Goal: Task Accomplishment & Management: Manage account settings

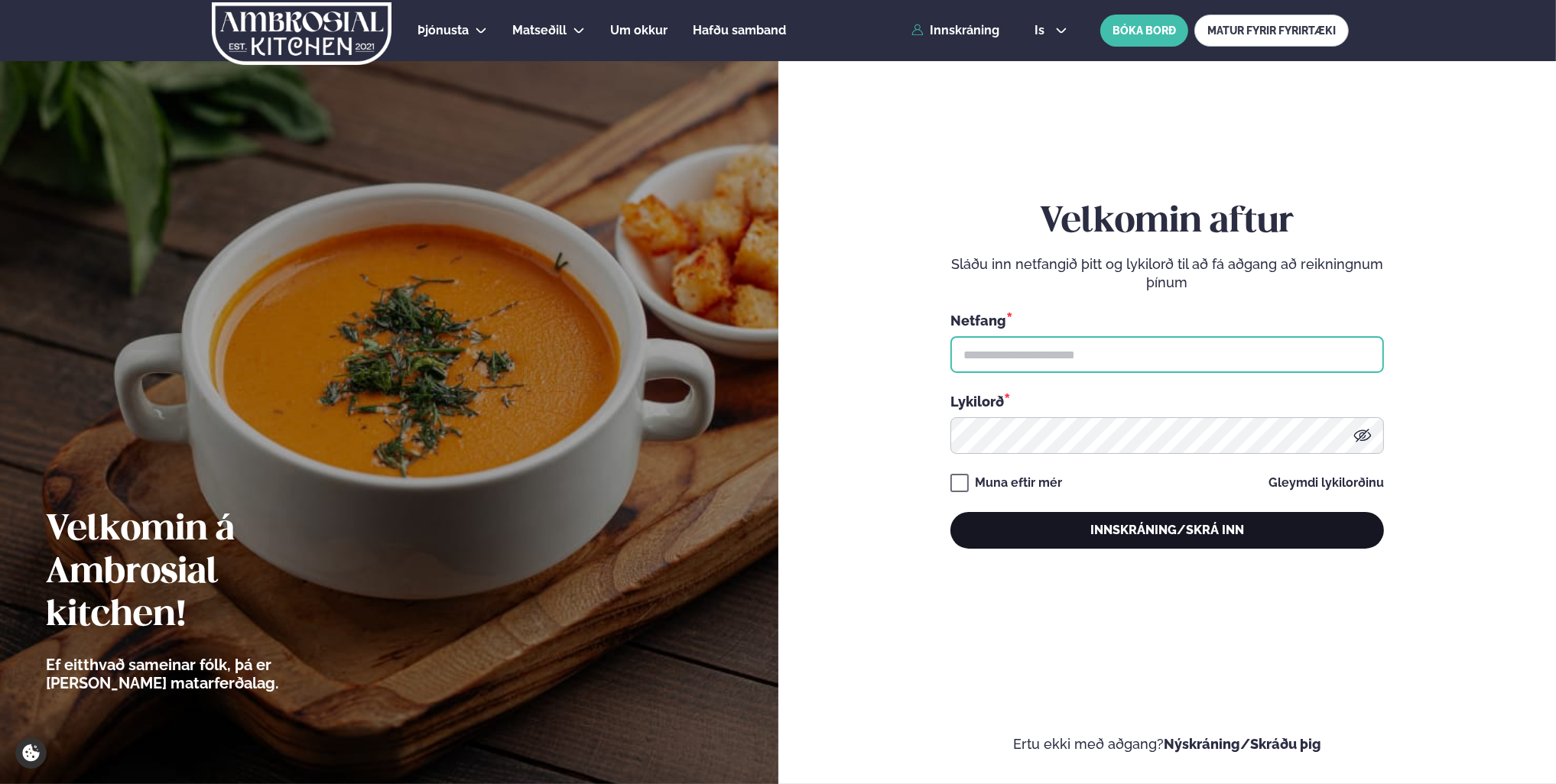
type input "**********"
click at [1140, 532] on button "Innskráning/Skrá inn" at bounding box center [1167, 531] width 433 height 37
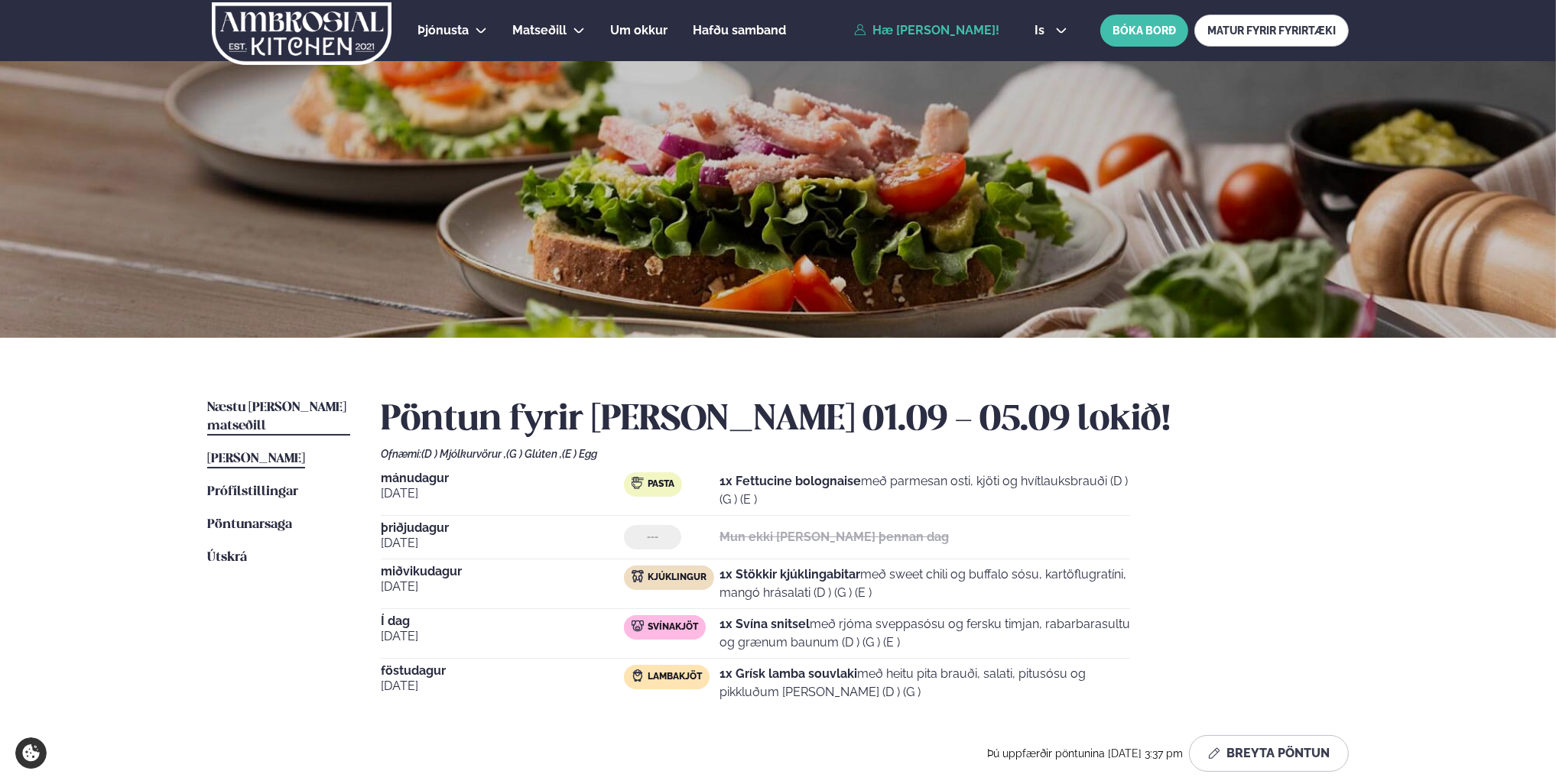
click at [275, 405] on span "Næstu [PERSON_NAME] matseðill" at bounding box center [276, 417] width 139 height 32
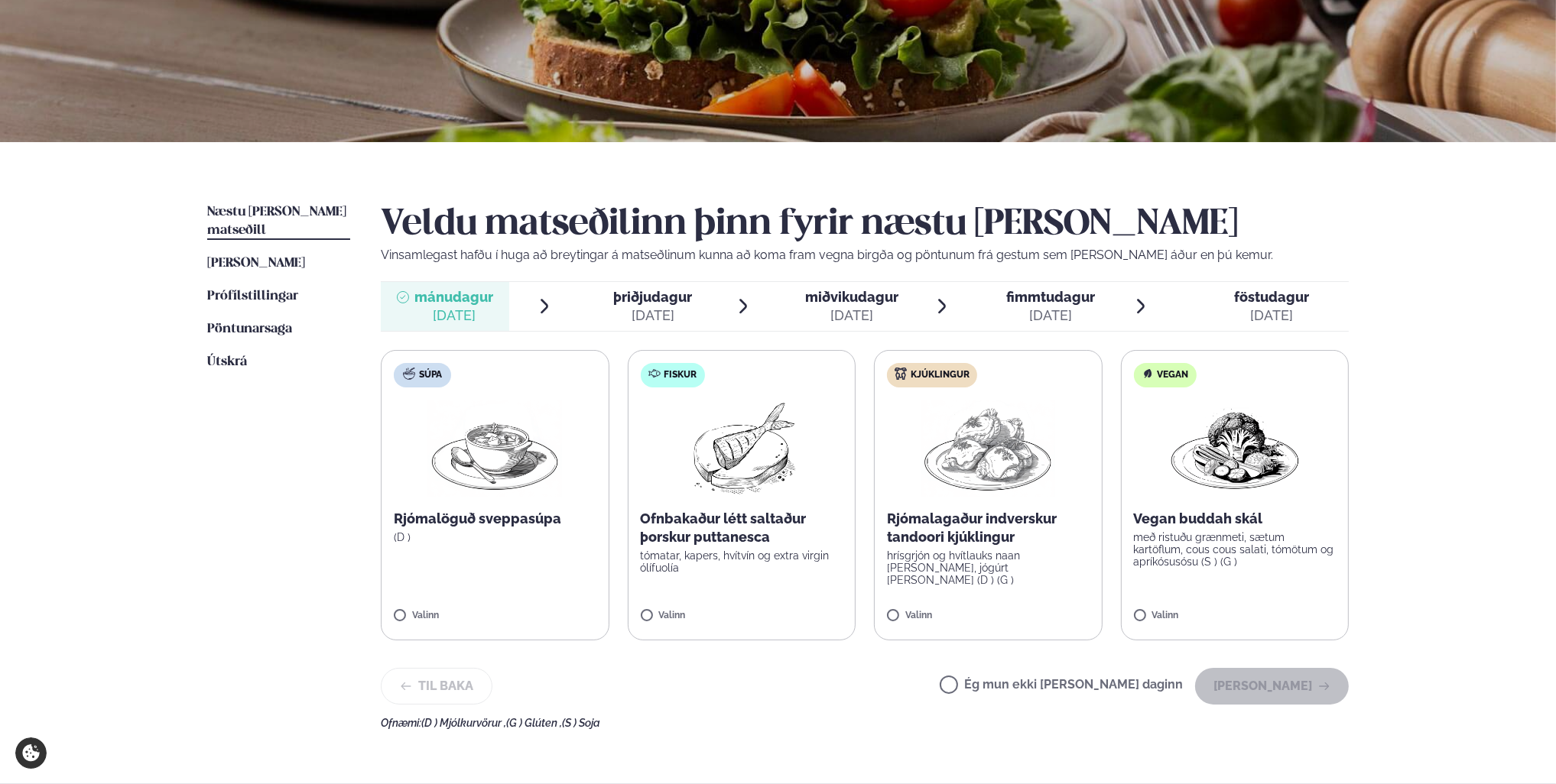
scroll to position [230, 0]
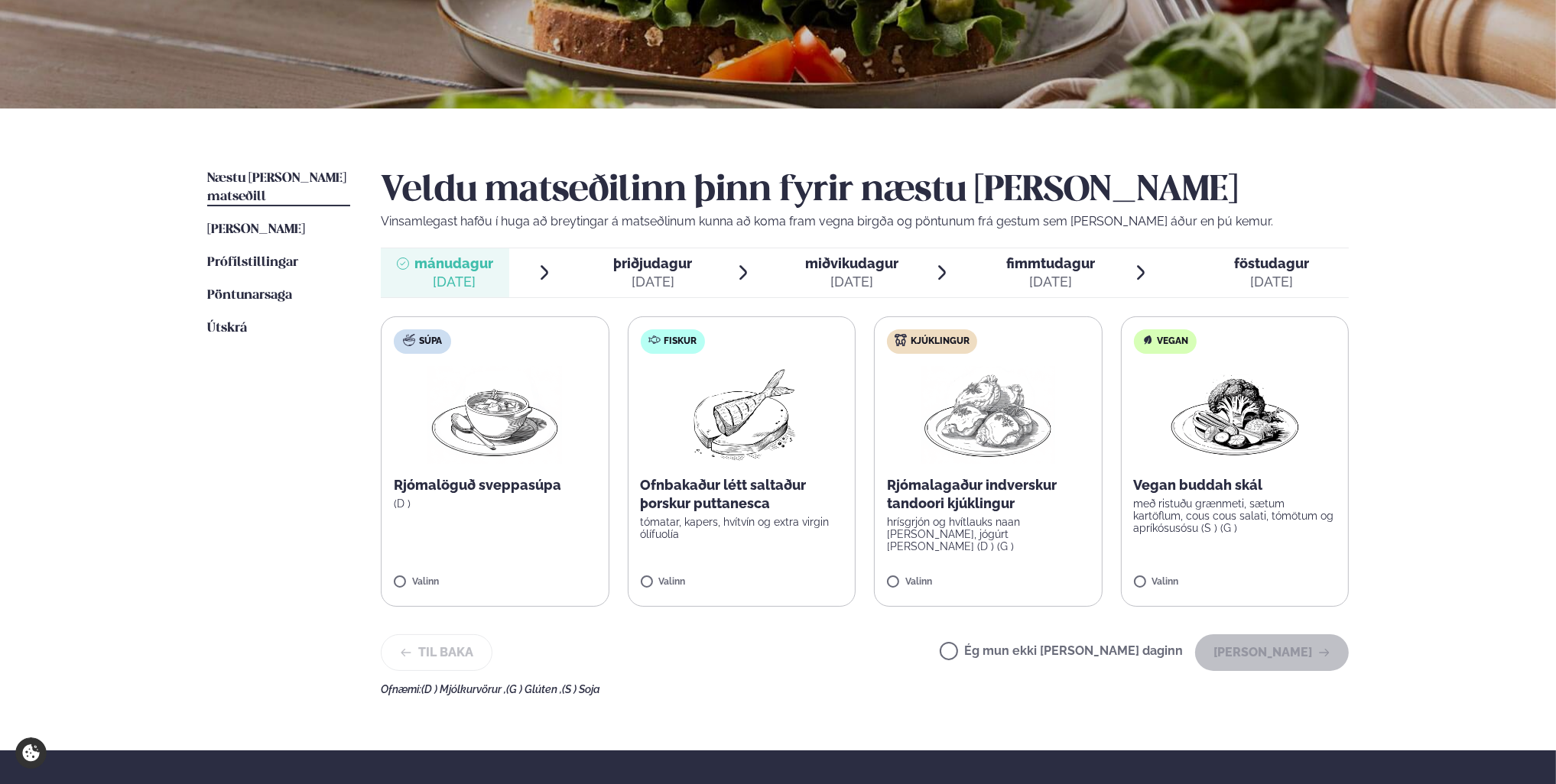
click at [660, 267] on span "þriðjudagur" at bounding box center [653, 263] width 79 height 16
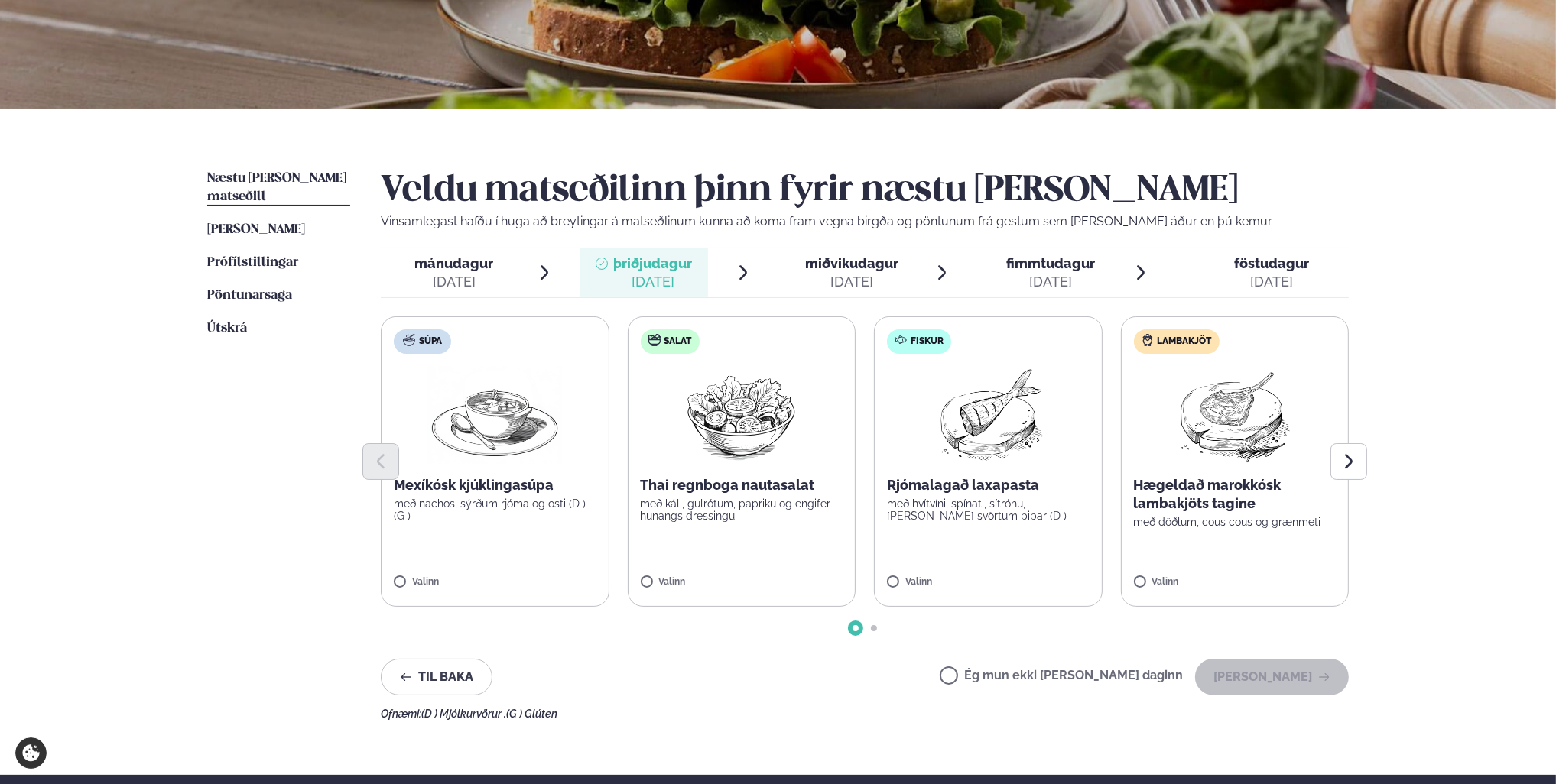
click at [481, 274] on div "[DATE]" at bounding box center [454, 282] width 79 height 18
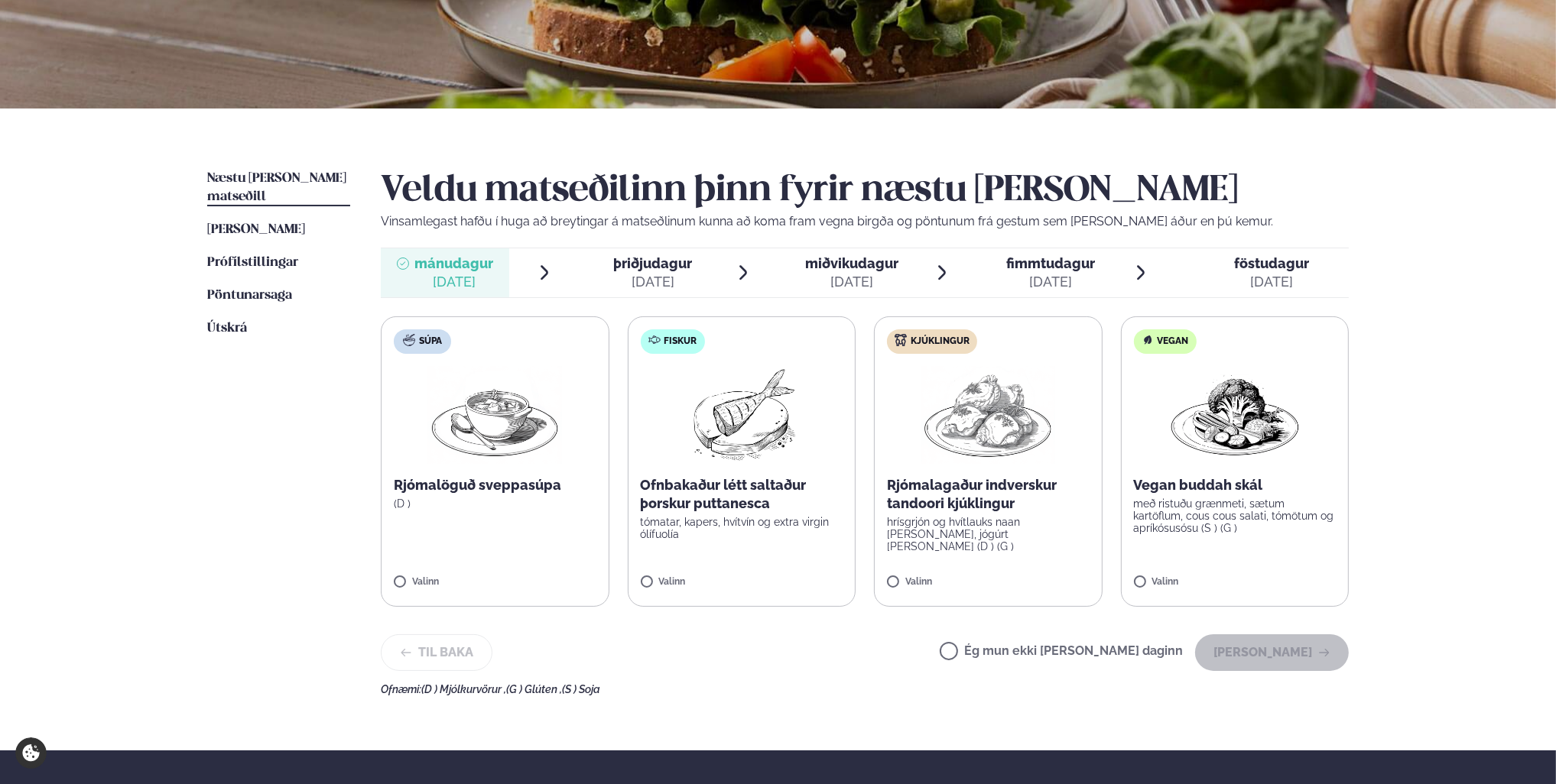
click at [1000, 653] on label "Ég mun ekki [PERSON_NAME] daginn" at bounding box center [1060, 653] width 243 height 16
click at [1270, 652] on button "[PERSON_NAME]" at bounding box center [1271, 653] width 153 height 37
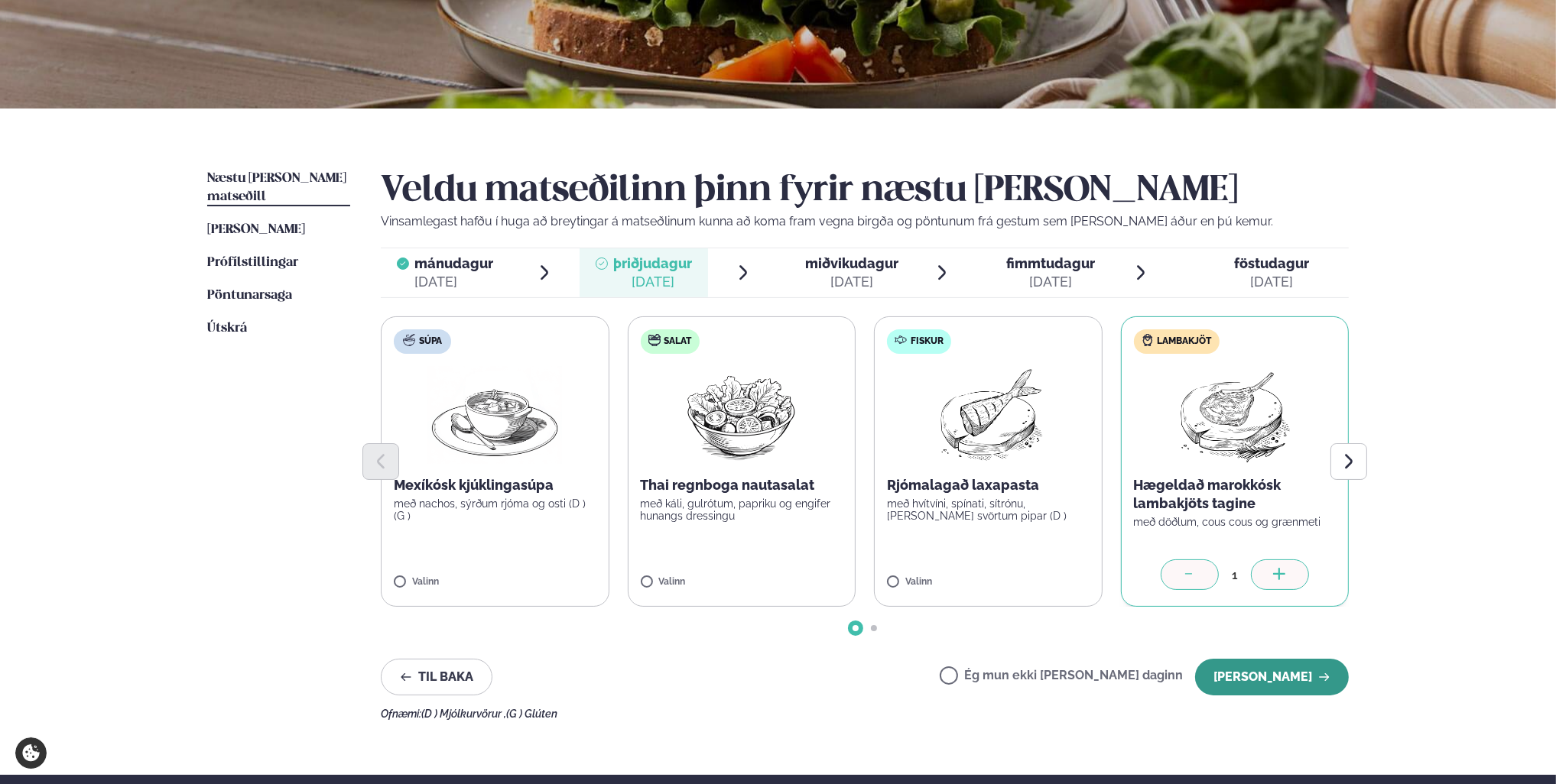
click at [1284, 681] on button "[PERSON_NAME]" at bounding box center [1271, 677] width 153 height 37
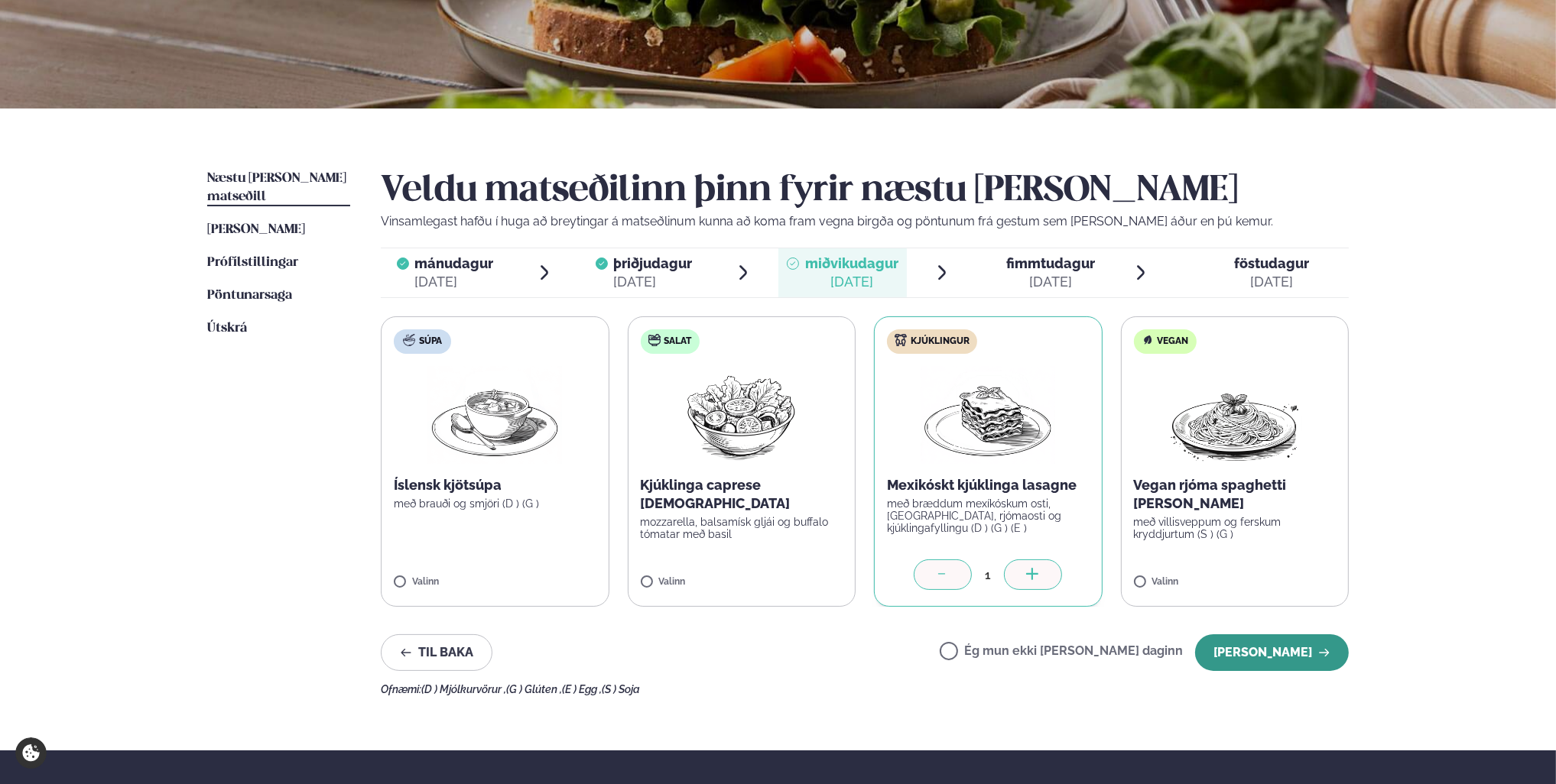
click at [1295, 659] on button "[PERSON_NAME]" at bounding box center [1271, 653] width 153 height 37
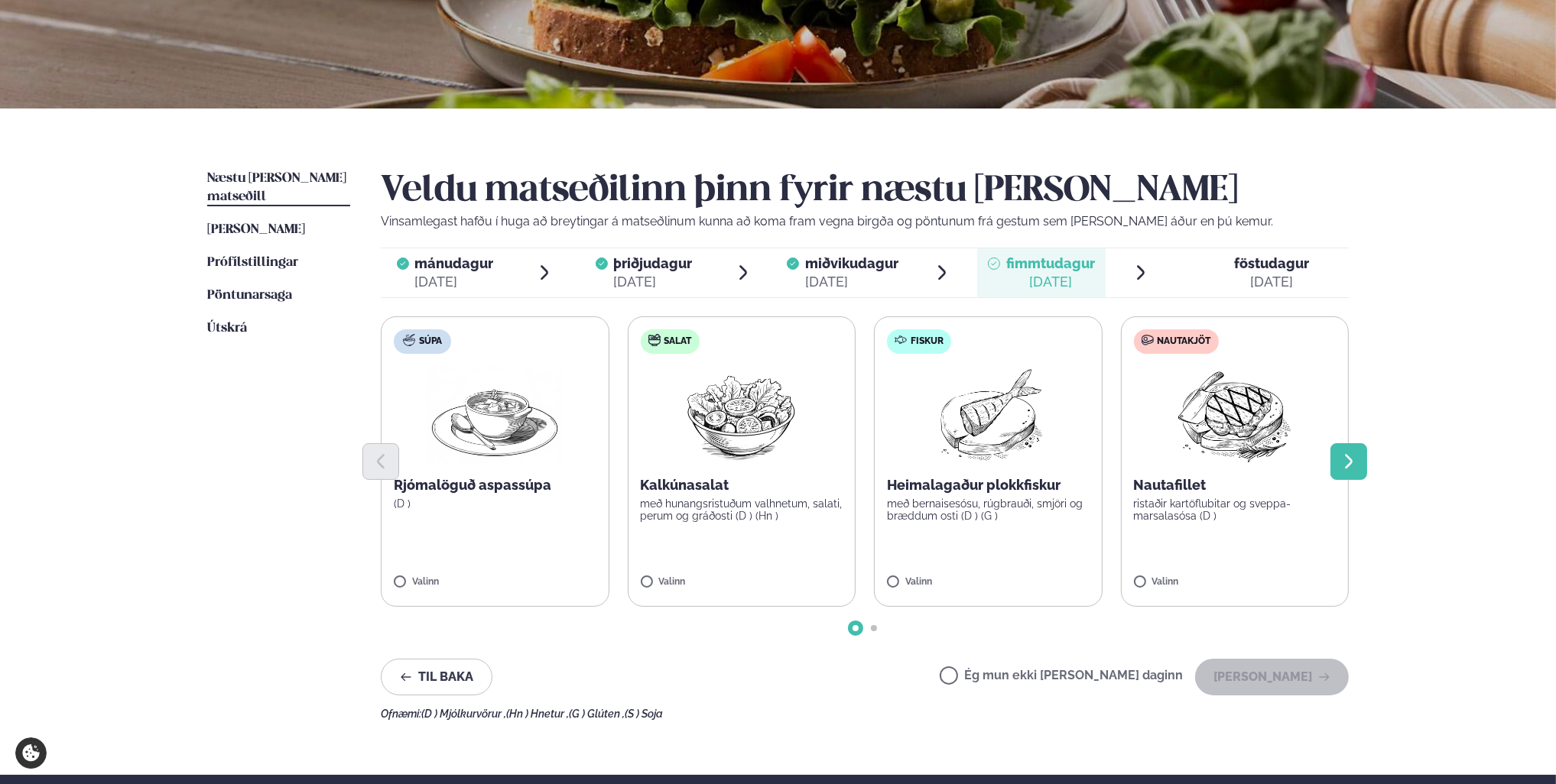
click at [1349, 459] on icon "Next slide" at bounding box center [1348, 461] width 8 height 15
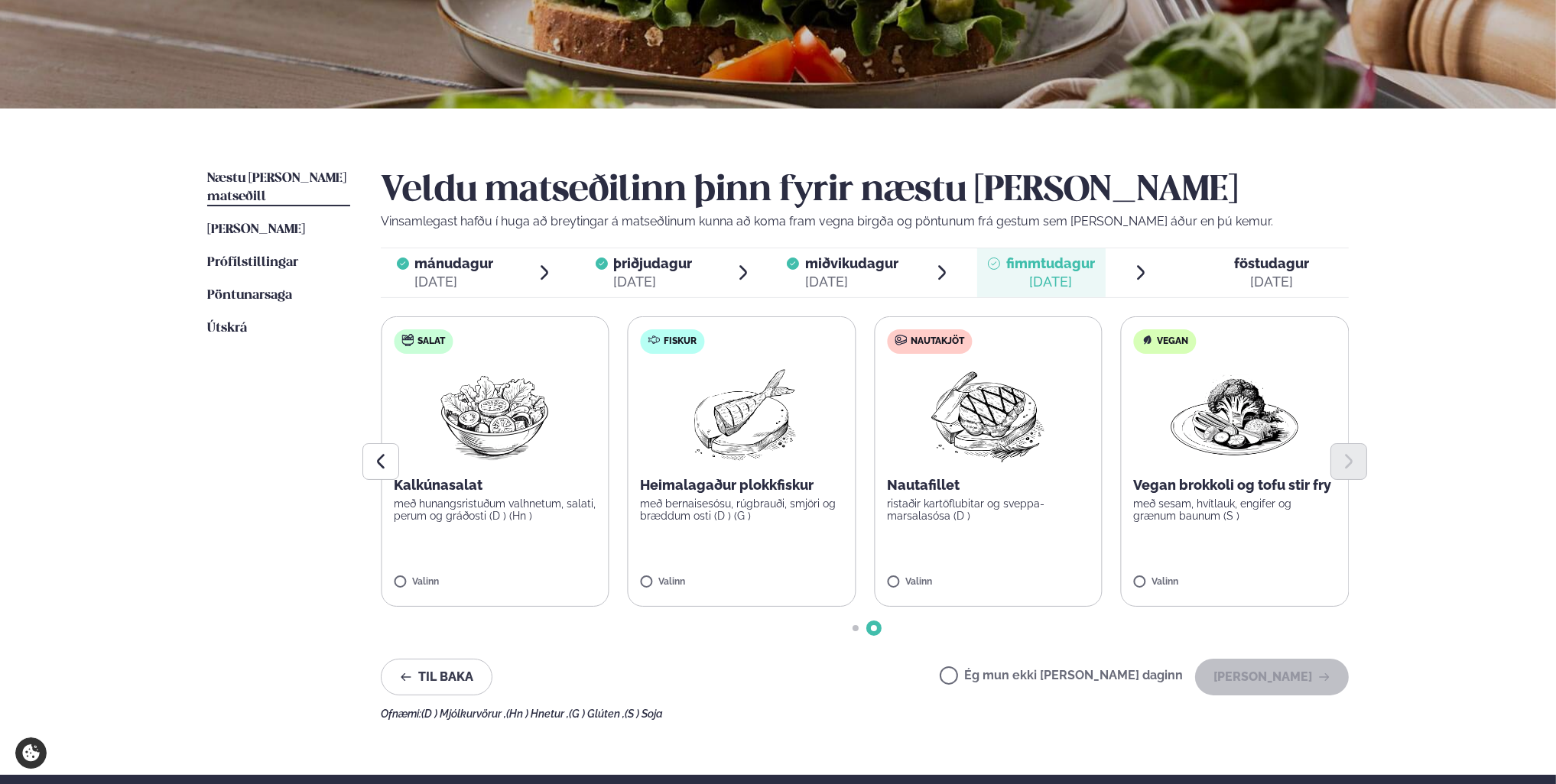
click at [1269, 273] on div "[DATE]" at bounding box center [1271, 282] width 75 height 18
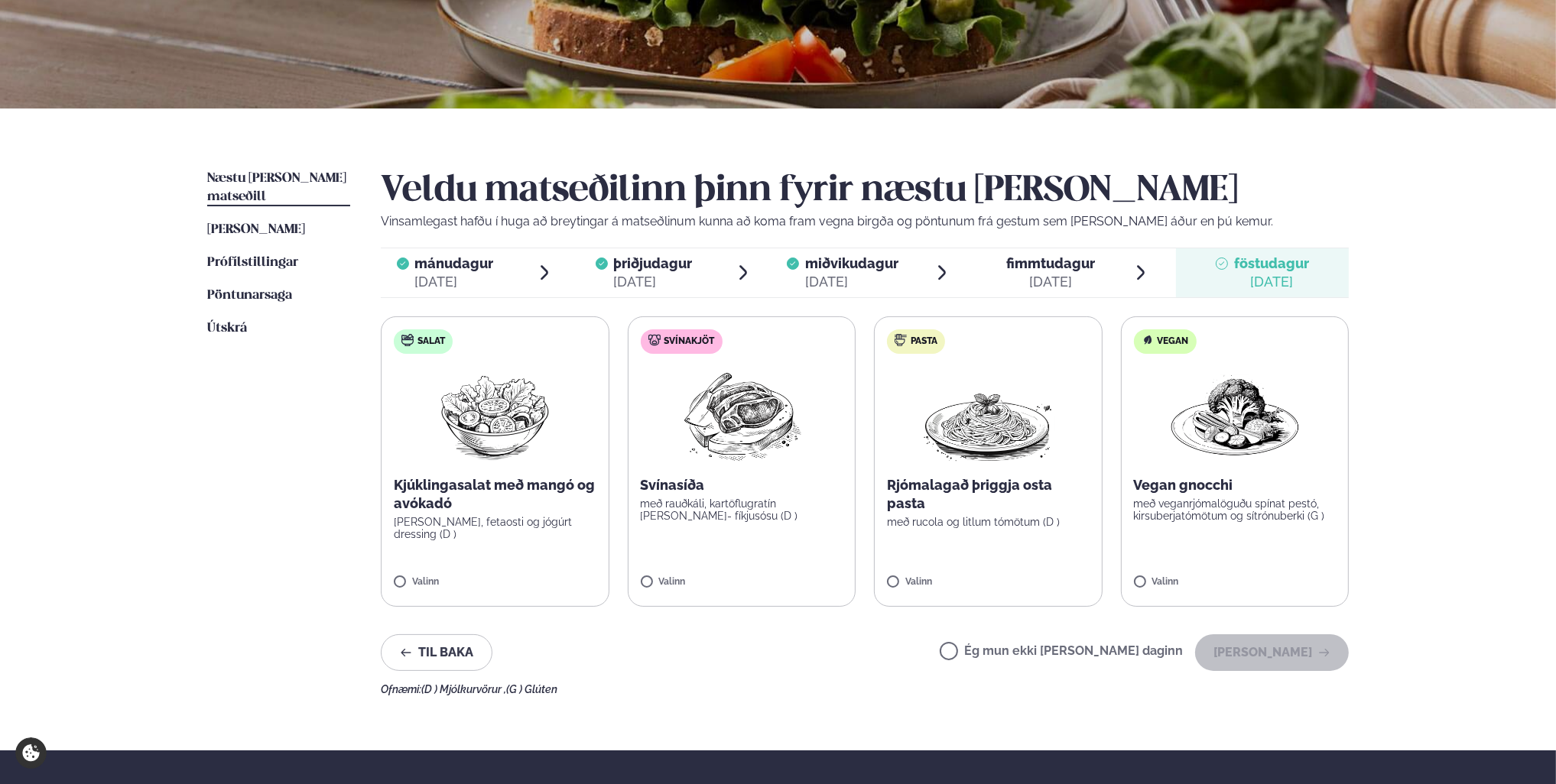
click at [1059, 260] on span "fimmtudagur" at bounding box center [1050, 263] width 89 height 16
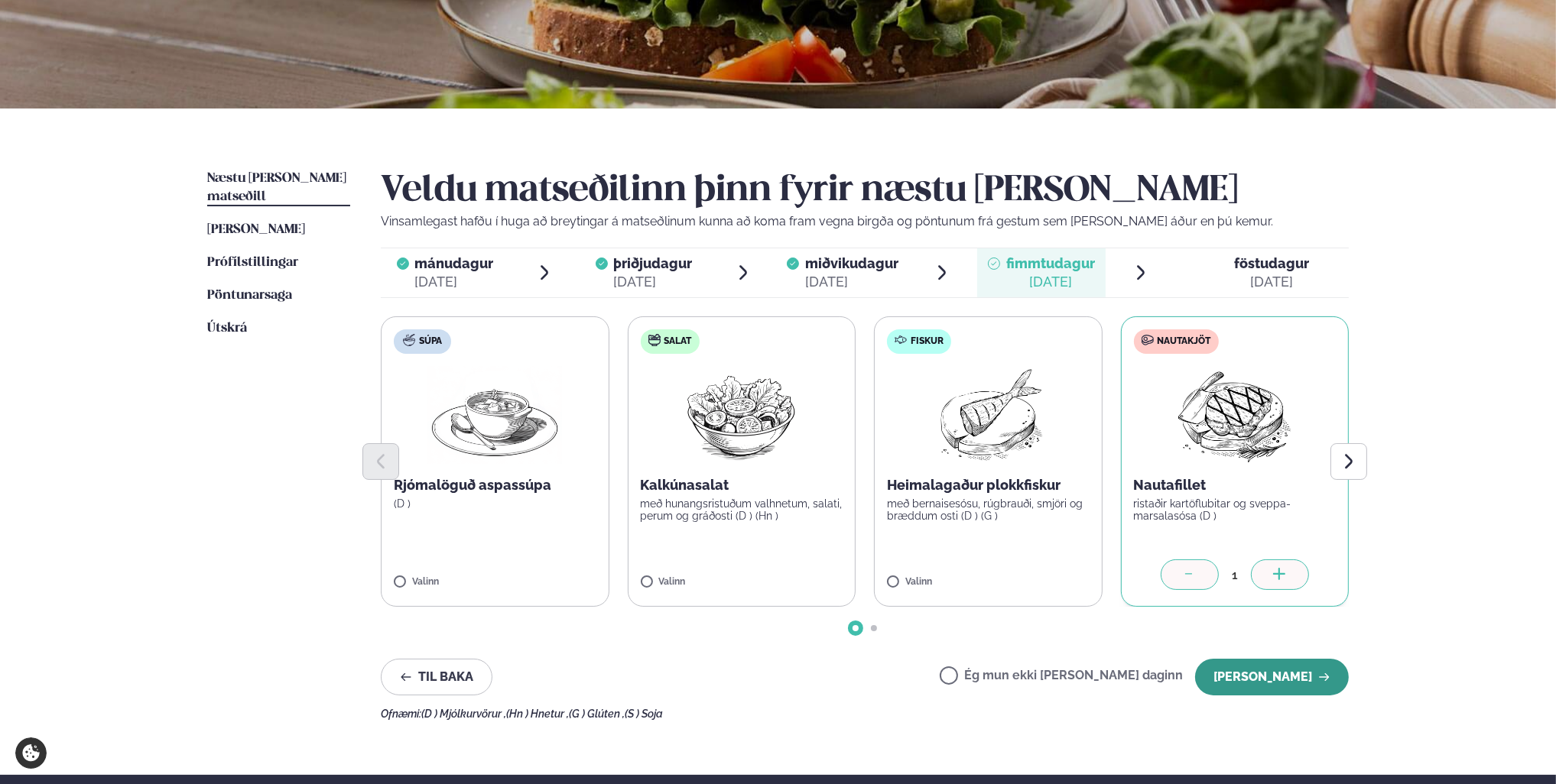
click at [1283, 683] on button "[PERSON_NAME]" at bounding box center [1271, 677] width 153 height 37
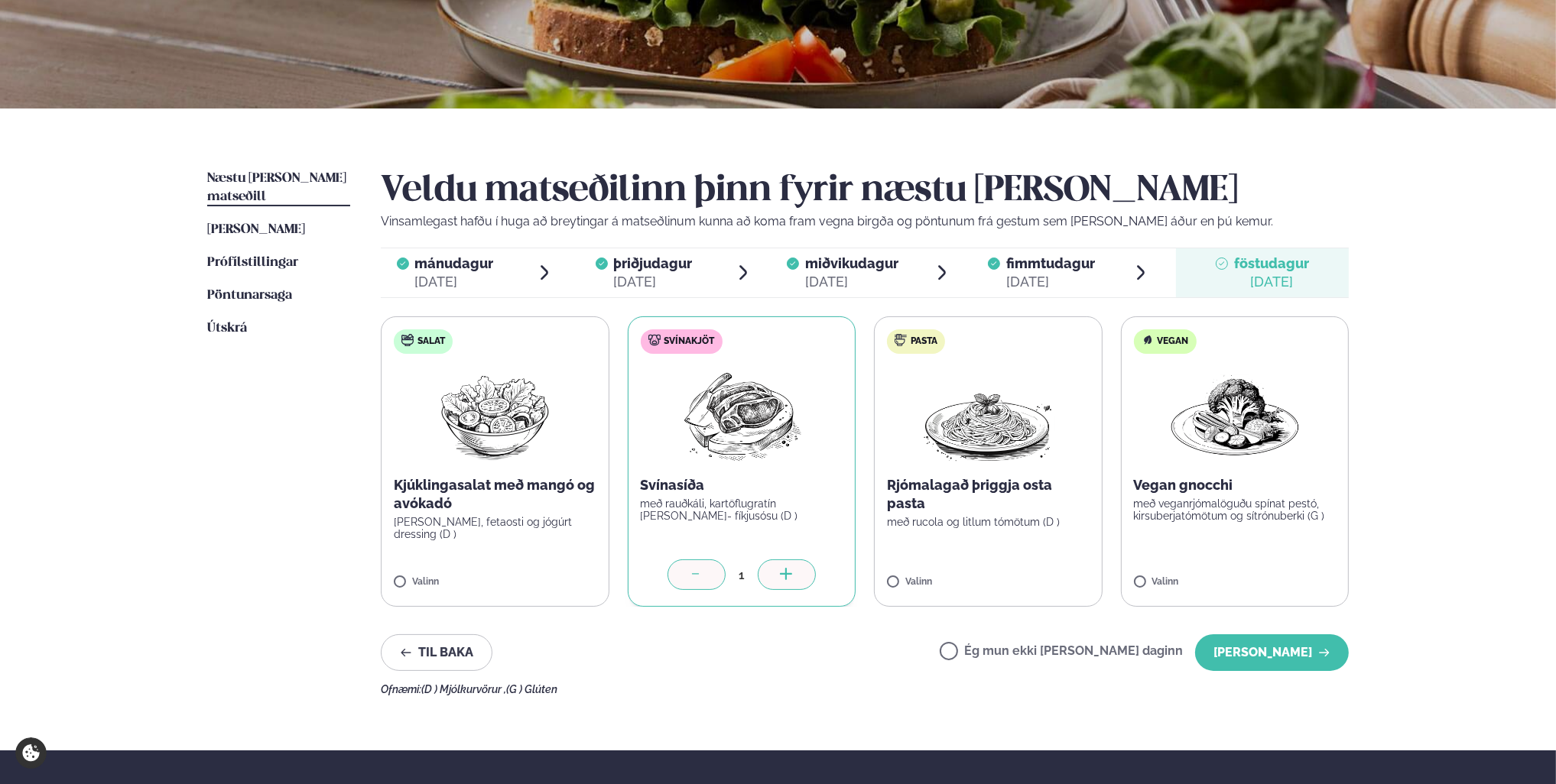
click at [468, 270] on span "mánudagur" at bounding box center [454, 263] width 79 height 16
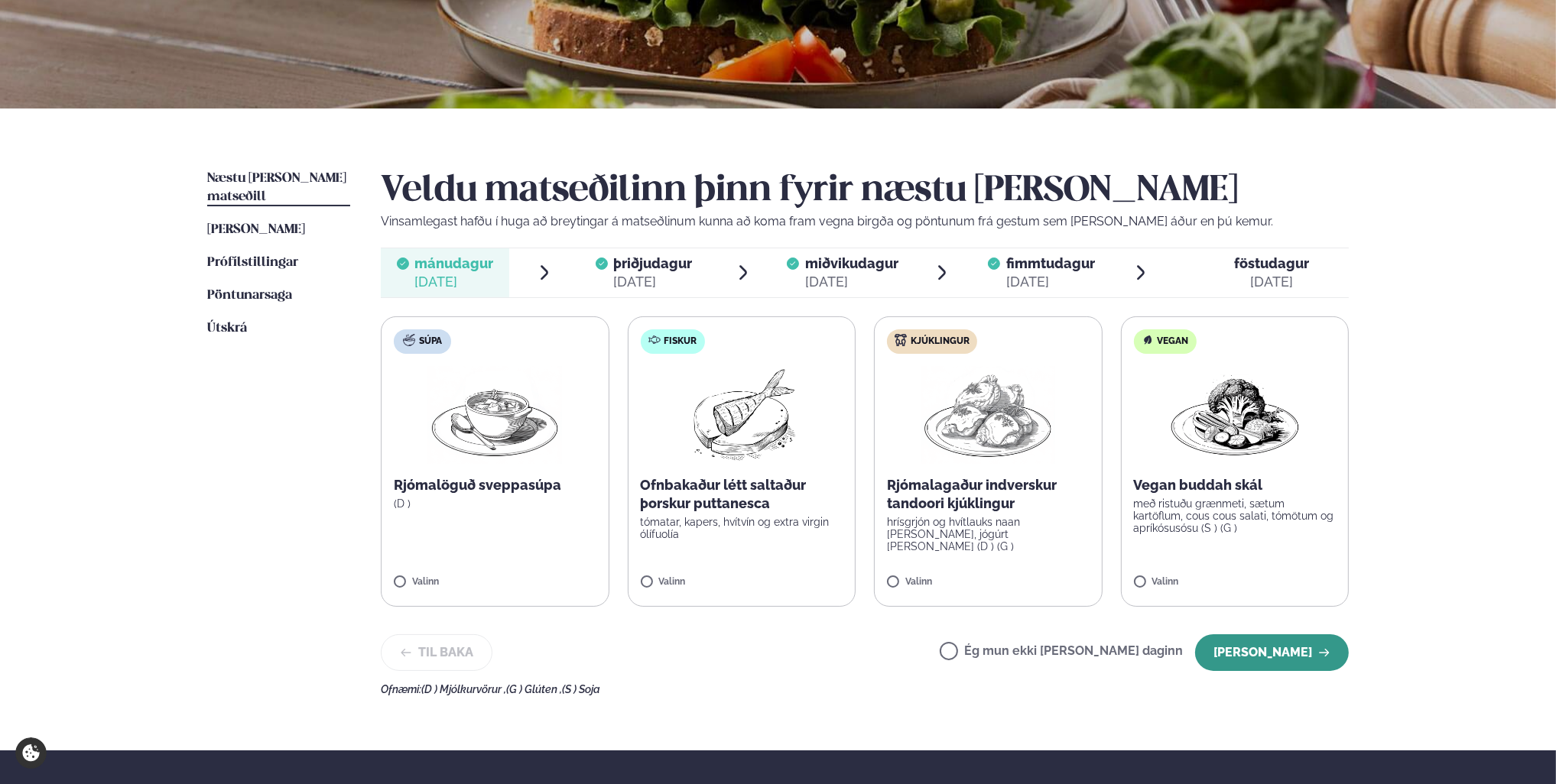
click at [1289, 654] on button "[PERSON_NAME]" at bounding box center [1271, 653] width 153 height 37
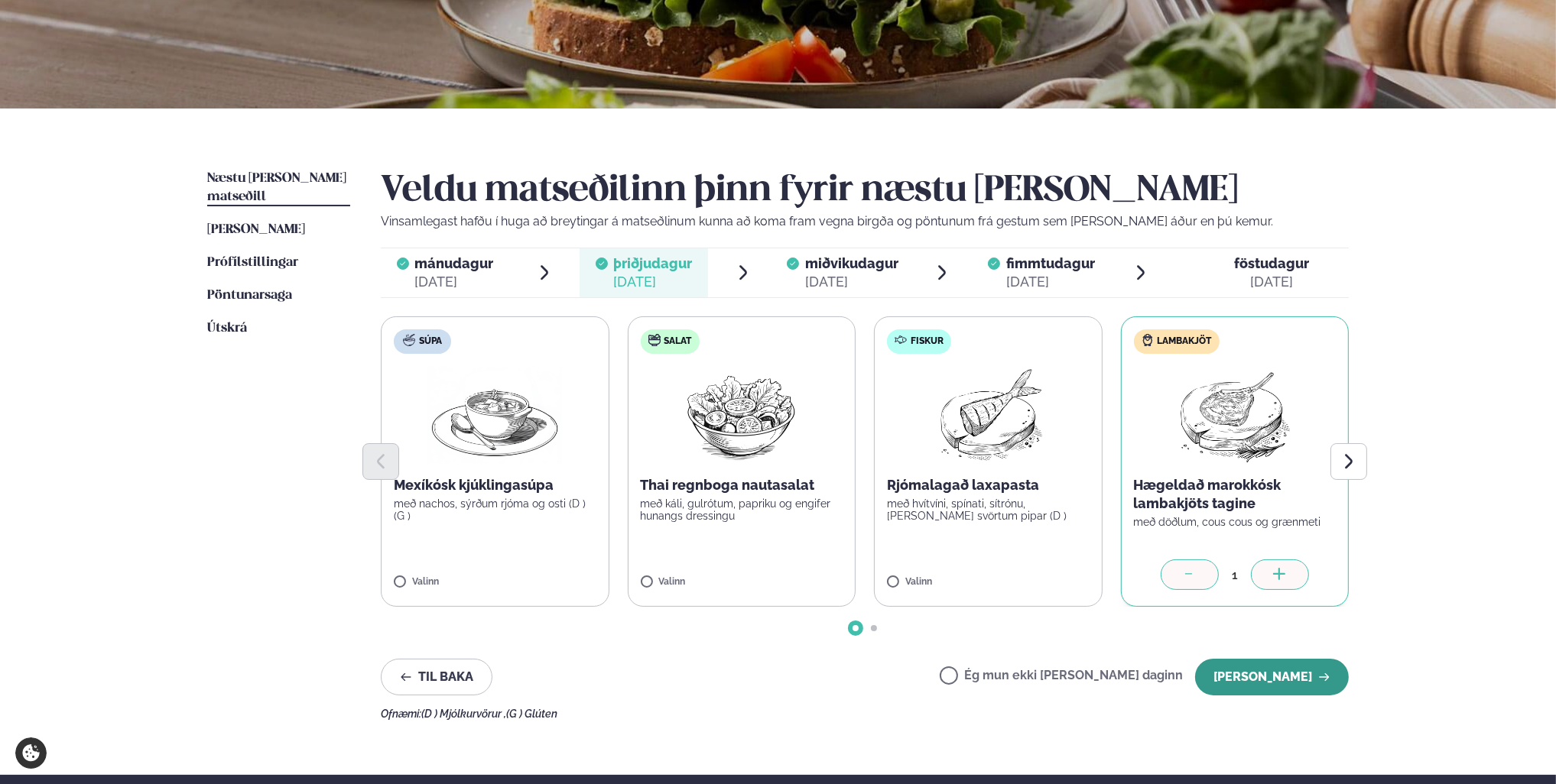
click at [1300, 676] on button "[PERSON_NAME]" at bounding box center [1271, 677] width 153 height 37
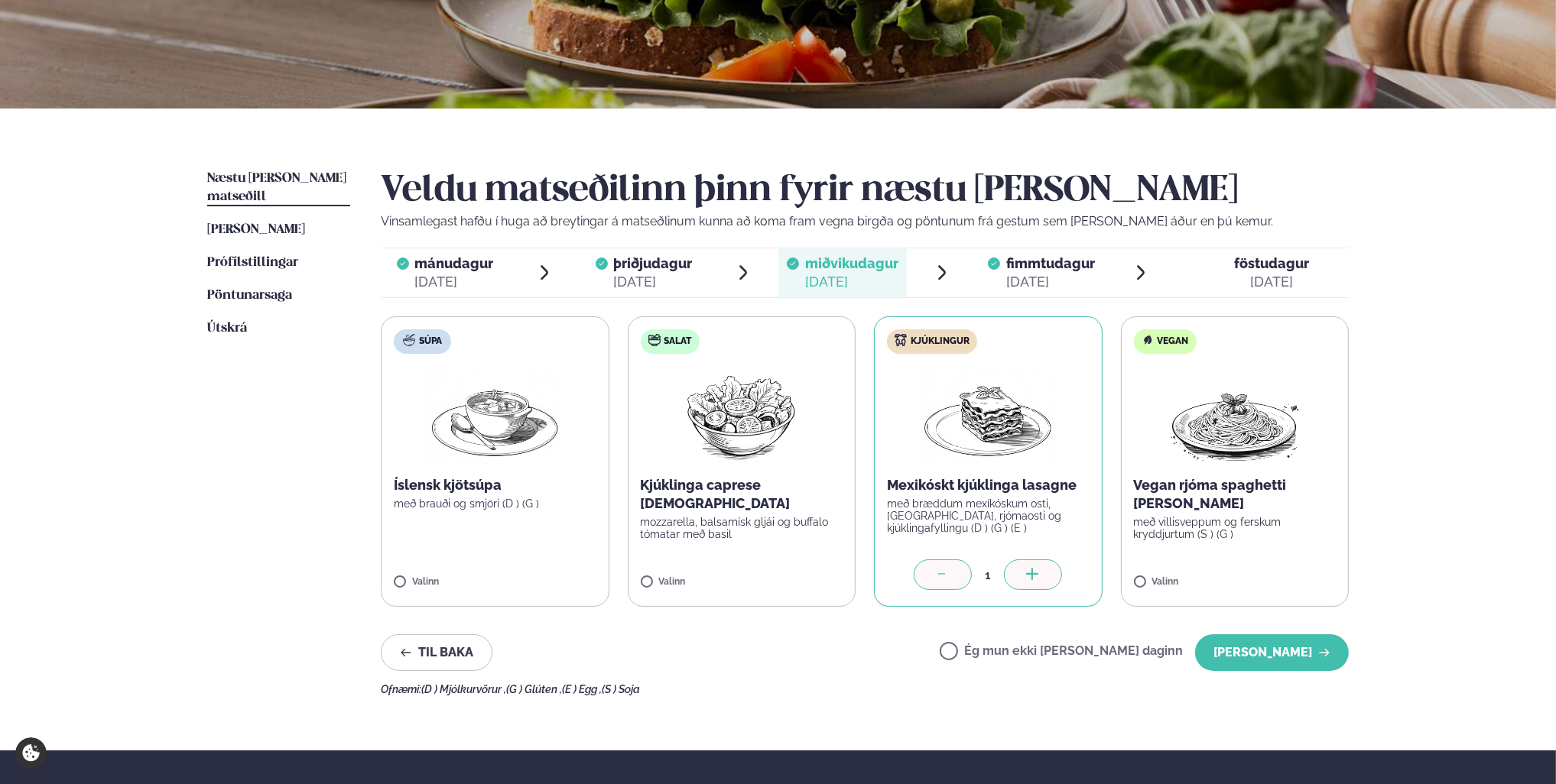
click at [1300, 676] on div "Veldu matseðilinn þinn fyrir næstu [PERSON_NAME] Vinsamlegast hafðu í huga að b…" at bounding box center [865, 433] width 968 height 526
click at [1267, 645] on button "[PERSON_NAME]" at bounding box center [1271, 653] width 153 height 37
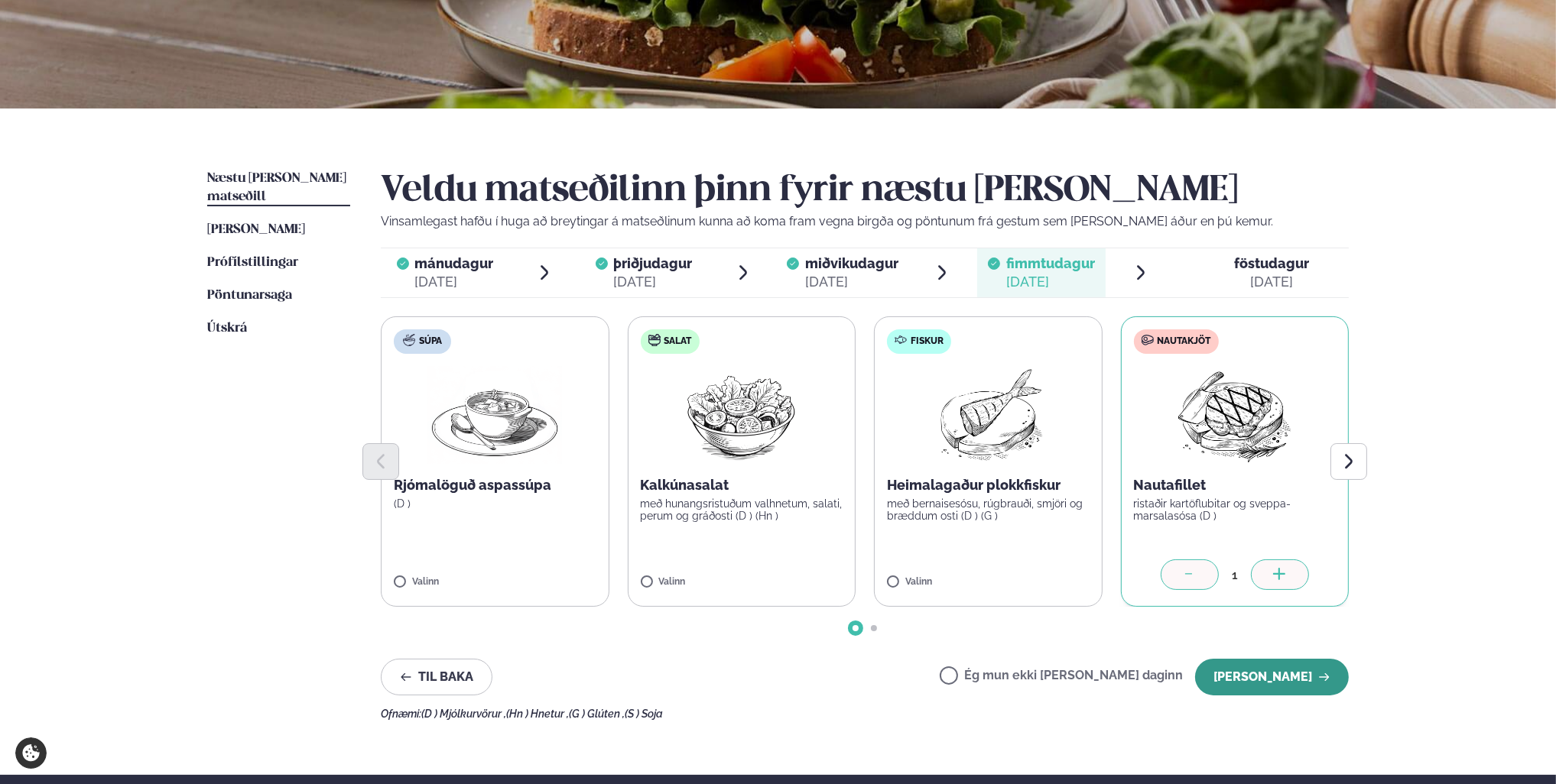
click at [1278, 682] on button "[PERSON_NAME]" at bounding box center [1271, 677] width 153 height 37
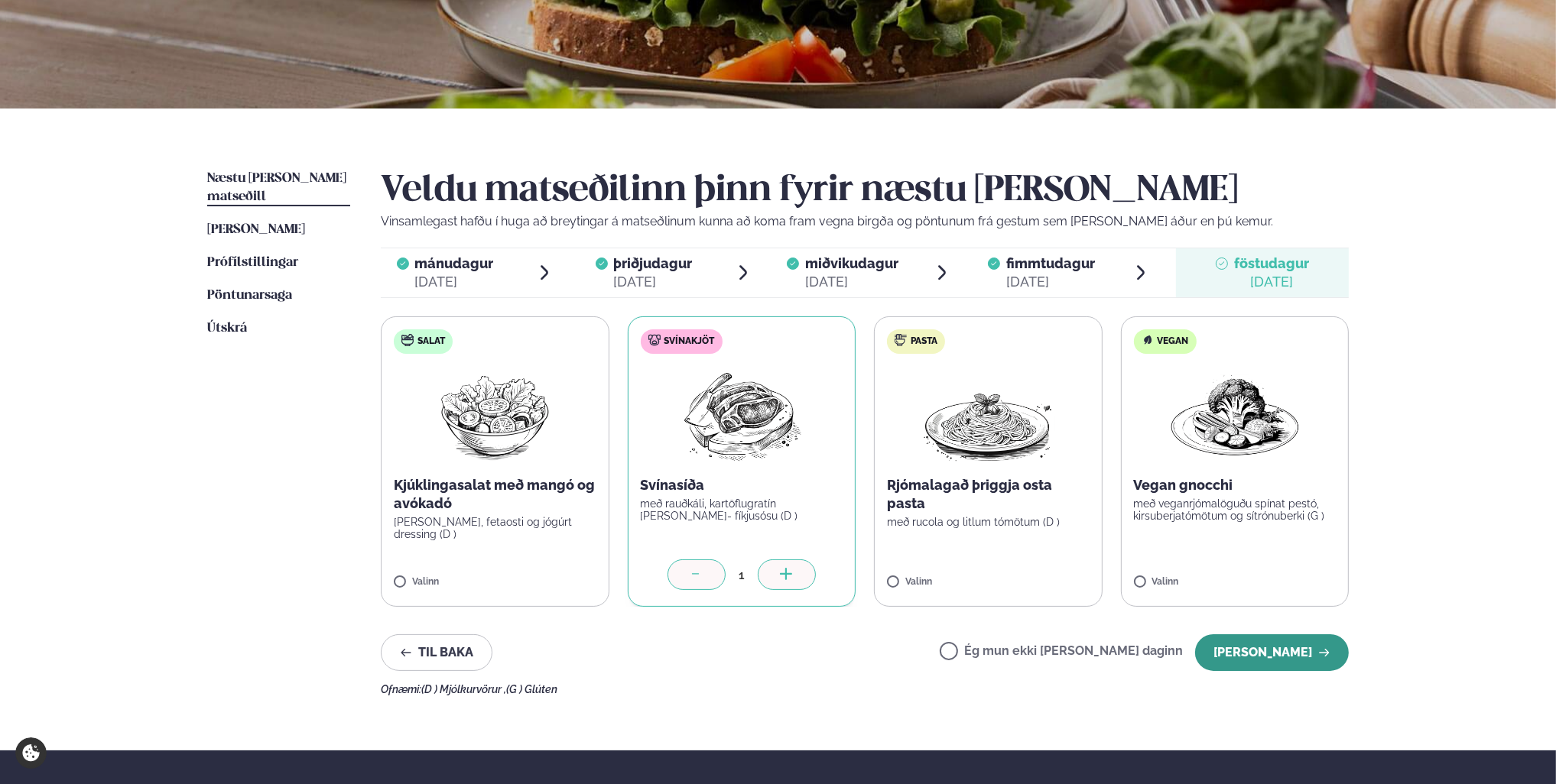
click at [1284, 656] on button "[PERSON_NAME]" at bounding box center [1271, 653] width 153 height 37
